Goal: Navigation & Orientation: Find specific page/section

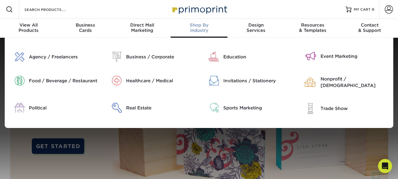
drag, startPoint x: 201, startPoint y: 28, endPoint x: 213, endPoint y: 91, distance: 64.3
click at [213, 91] on div "Invitations / Stationery" at bounding box center [247, 89] width 97 height 27
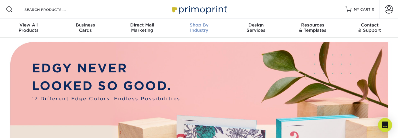
click at [196, 29] on div "Shop By Industry" at bounding box center [199, 27] width 57 height 11
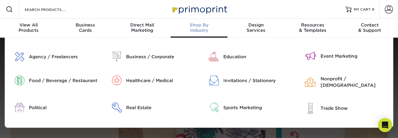
click at [200, 29] on div "Shop By Industry" at bounding box center [199, 27] width 57 height 11
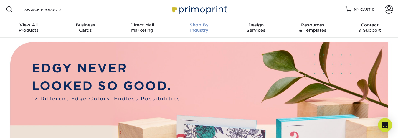
click at [198, 24] on span "Shop By" at bounding box center [199, 24] width 57 height 5
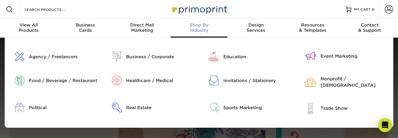
click at [197, 22] on link "Shop By Industry" at bounding box center [199, 28] width 57 height 19
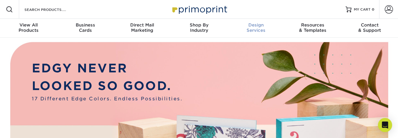
click at [262, 29] on div "Design Services" at bounding box center [256, 27] width 57 height 11
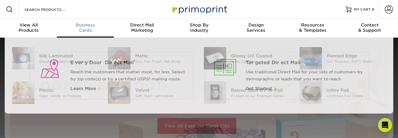
click at [84, 30] on div "Business Cards" at bounding box center [85, 27] width 57 height 11
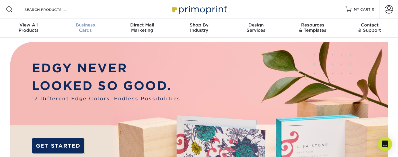
click at [84, 31] on div "Business Cards" at bounding box center [85, 27] width 57 height 11
